Goal: Transaction & Acquisition: Purchase product/service

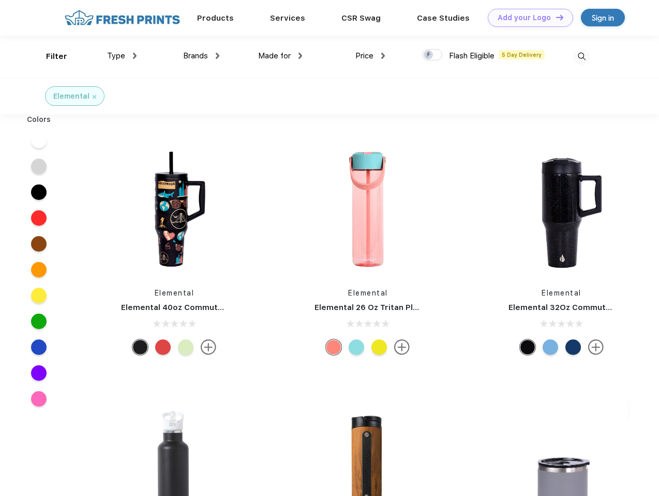
click at [526, 18] on link "Add your Logo Design Tool" at bounding box center [530, 18] width 85 height 18
click at [0, 0] on div "Design Tool" at bounding box center [0, 0] width 0 height 0
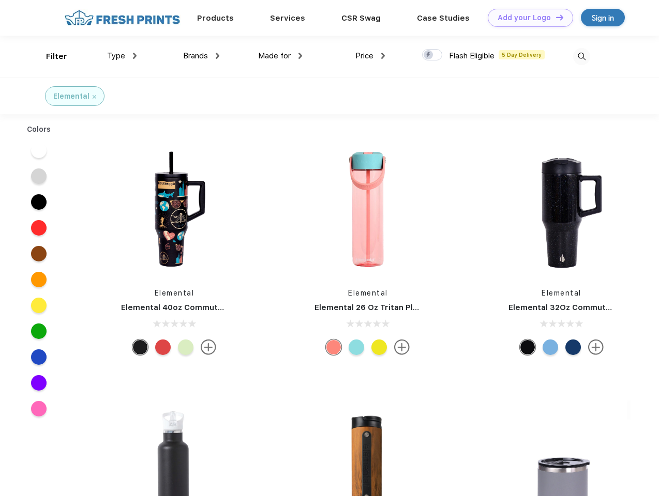
click at [555, 17] on link "Add your Logo Design Tool" at bounding box center [530, 18] width 85 height 18
click at [50, 56] on div "Filter" at bounding box center [56, 57] width 21 height 12
click at [122, 56] on span "Type" at bounding box center [116, 55] width 18 height 9
click at [201, 56] on span "Brands" at bounding box center [195, 55] width 25 height 9
click at [280, 56] on span "Made for" at bounding box center [274, 55] width 33 height 9
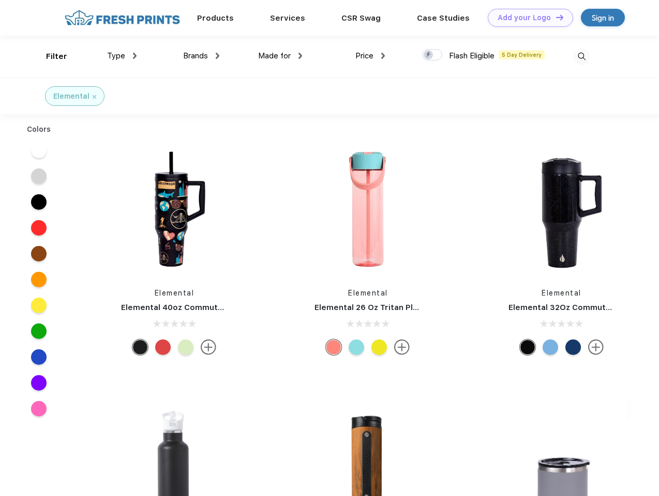
click at [370, 56] on span "Price" at bounding box center [364, 55] width 18 height 9
click at [432, 55] on div at bounding box center [432, 54] width 20 height 11
click at [429, 55] on input "checkbox" at bounding box center [425, 52] width 7 height 7
click at [581, 56] on img at bounding box center [581, 56] width 17 height 17
